Goal: Information Seeking & Learning: Learn about a topic

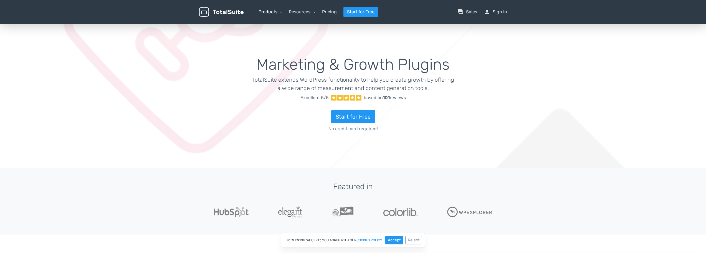
click at [268, 11] on link "Products" at bounding box center [271, 11] width 24 height 5
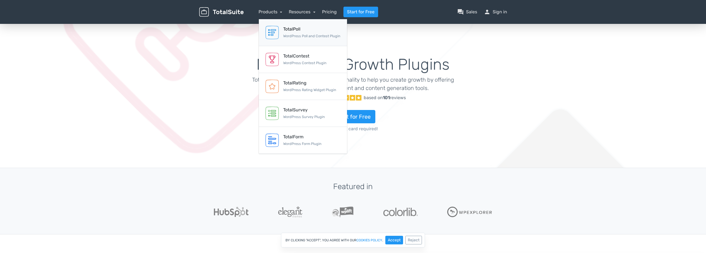
click at [300, 40] on link "TotalPoll WordPress Poll and Contest Plugin" at bounding box center [303, 32] width 88 height 27
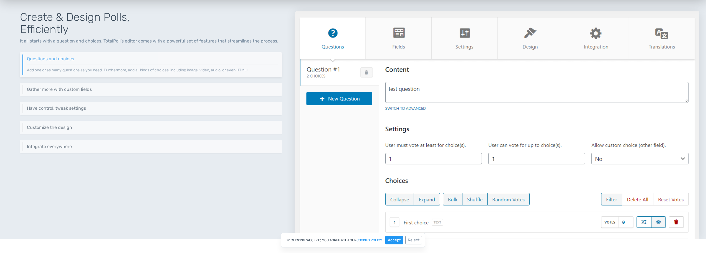
scroll to position [259, 0]
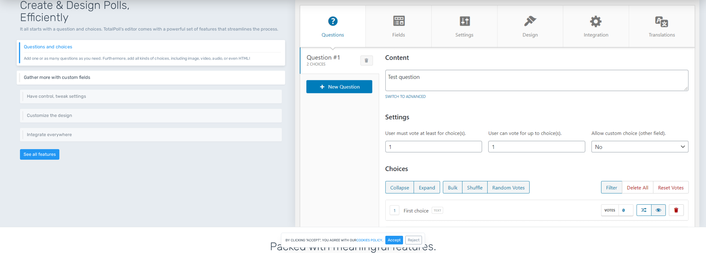
click at [151, 76] on h6 "Gather more with custom fields" at bounding box center [152, 77] width 257 height 5
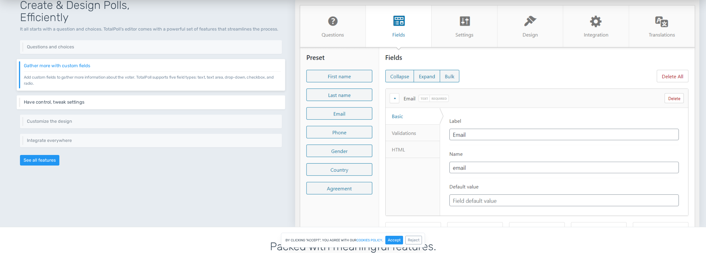
click at [155, 98] on div "Have control, tweak settings Control different aspects of your poll via a set o…" at bounding box center [151, 102] width 269 height 14
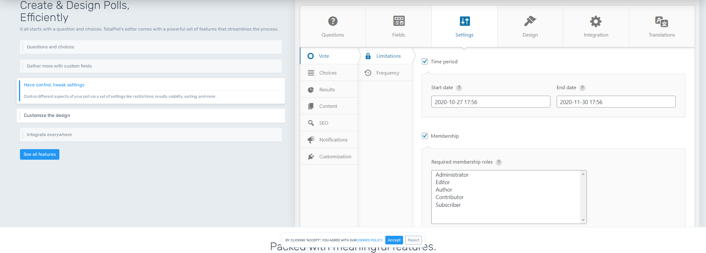
click at [154, 115] on h6 "Customize the design" at bounding box center [152, 115] width 257 height 5
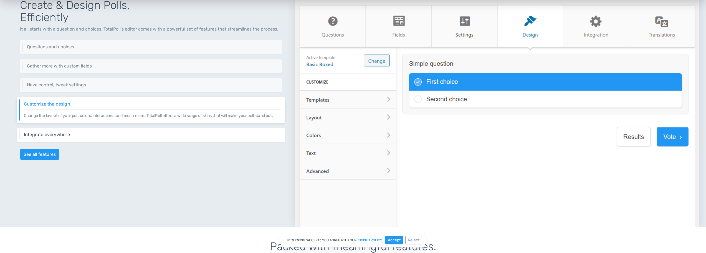
click at [150, 133] on h6 "Integrate everywhere" at bounding box center [152, 134] width 257 height 5
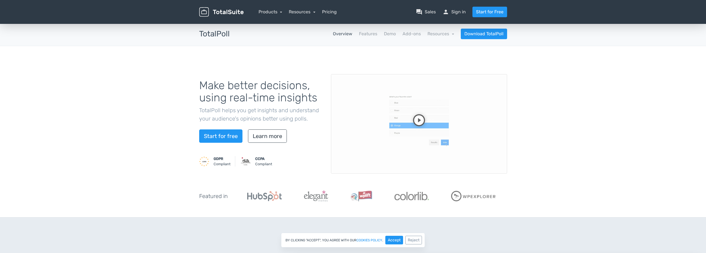
scroll to position [0, 0]
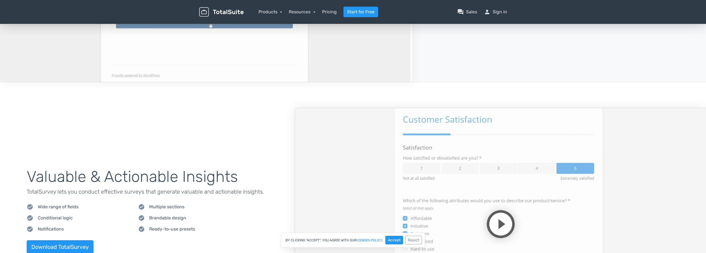
scroll to position [647, 0]
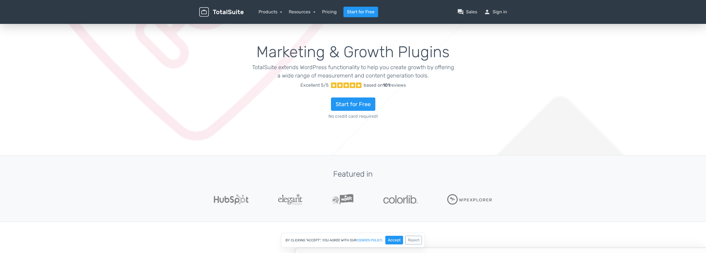
scroll to position [0, 0]
